Goal: Information Seeking & Learning: Learn about a topic

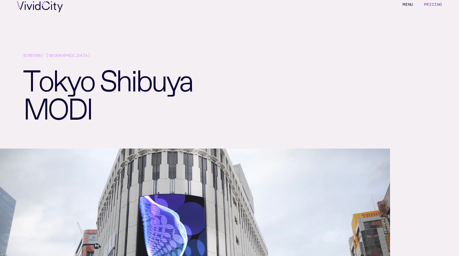
scroll to position [16, 0]
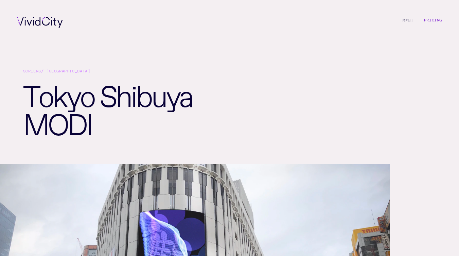
scroll to position [16, 0]
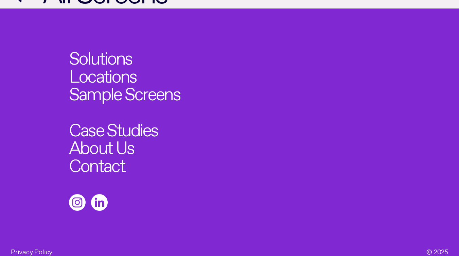
scroll to position [742, 0]
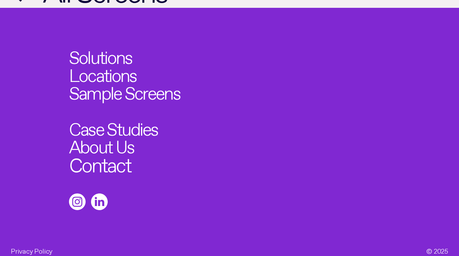
click at [115, 156] on link "Contact" at bounding box center [100, 163] width 62 height 20
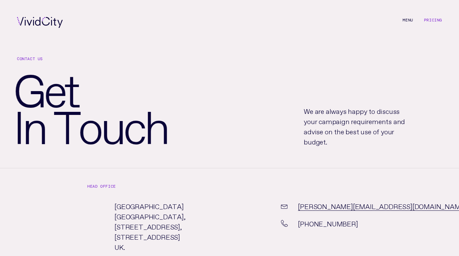
click at [433, 23] on li "Pricing" at bounding box center [433, 22] width 18 height 11
click at [433, 17] on div "M e n u Pricing" at bounding box center [229, 22] width 459 height 45
click at [432, 18] on link "Pricing" at bounding box center [433, 19] width 18 height 5
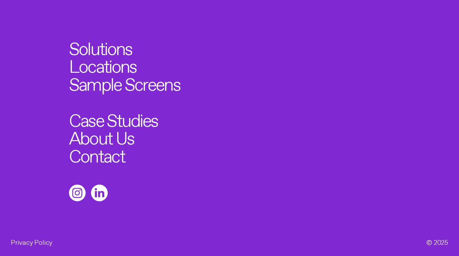
scroll to position [877, 0]
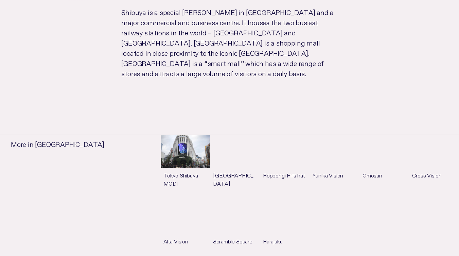
scroll to position [410, 0]
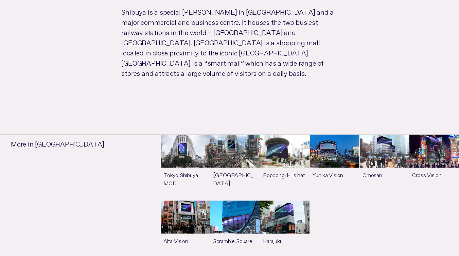
click at [237, 143] on link "See more" at bounding box center [235, 168] width 50 height 66
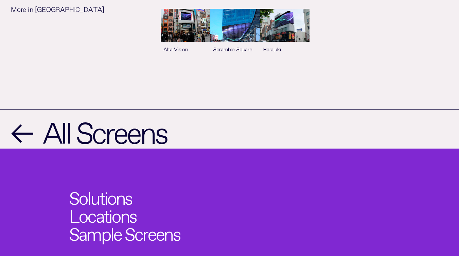
scroll to position [553, 0]
